Goal: Book appointment/travel/reservation

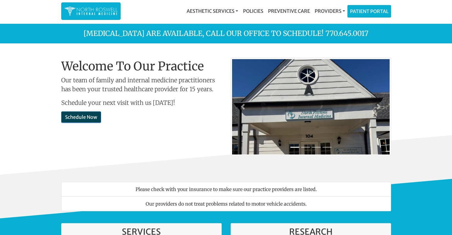
click at [72, 114] on link "Schedule Now" at bounding box center [81, 117] width 40 height 11
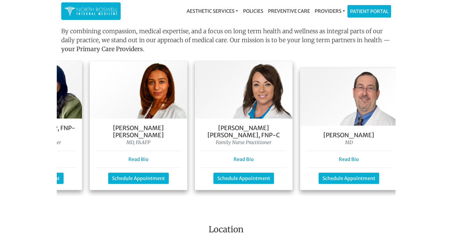
scroll to position [0, 196]
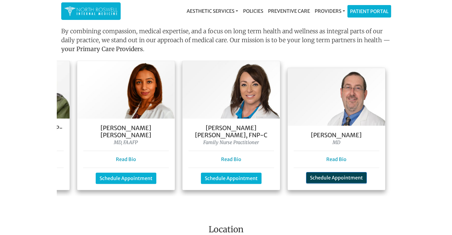
click at [342, 172] on link "Schedule Appointment" at bounding box center [336, 177] width 61 height 11
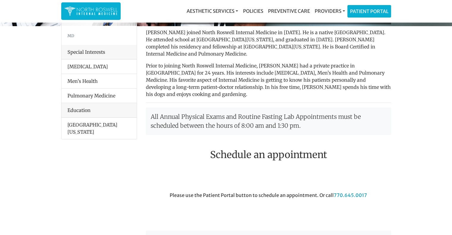
scroll to position [64, 0]
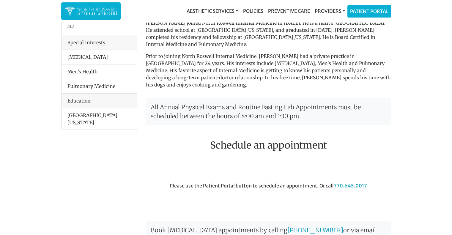
click at [82, 72] on li "Men’s Health" at bounding box center [99, 71] width 75 height 15
click at [87, 72] on li "Men’s Health" at bounding box center [99, 71] width 75 height 15
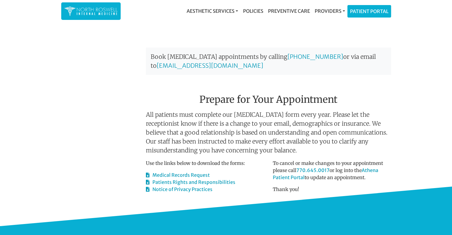
scroll to position [119, 0]
